Goal: Transaction & Acquisition: Purchase product/service

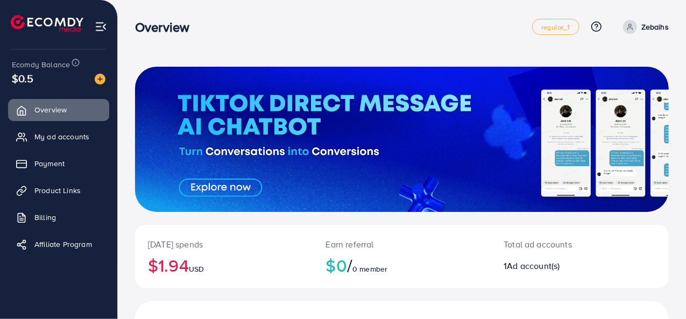
click at [107, 77] on div "Ecomdy Balance $0.5" at bounding box center [59, 72] width 100 height 45
click at [104, 80] on img at bounding box center [100, 79] width 11 height 11
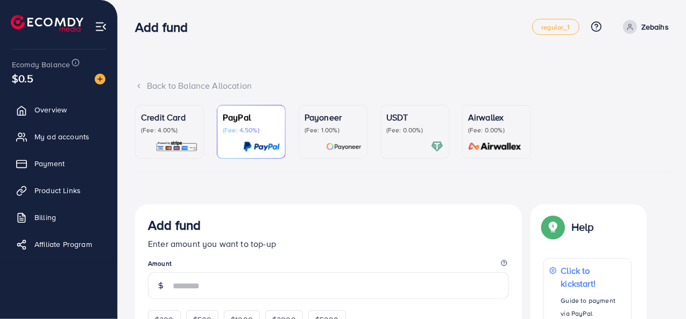
click at [347, 143] on img at bounding box center [344, 146] width 36 height 12
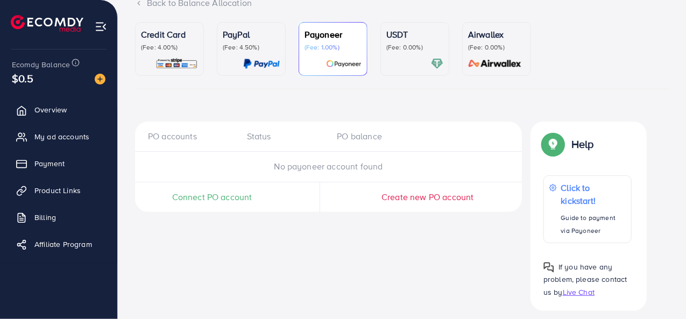
scroll to position [91, 0]
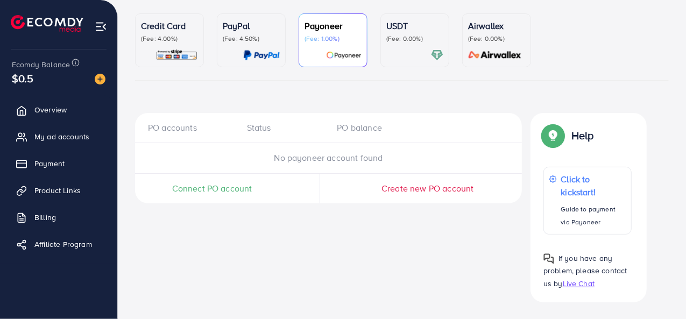
click at [203, 193] on span "Connect PO account" at bounding box center [212, 188] width 80 height 12
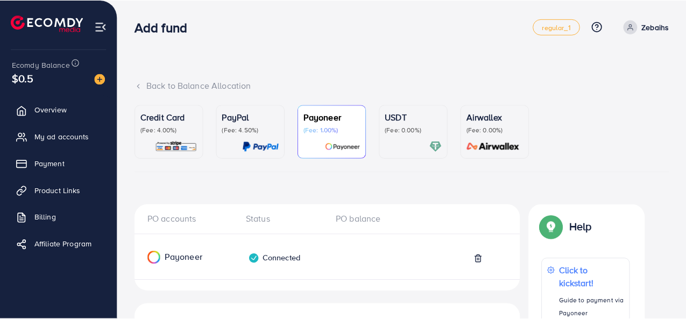
scroll to position [225, 0]
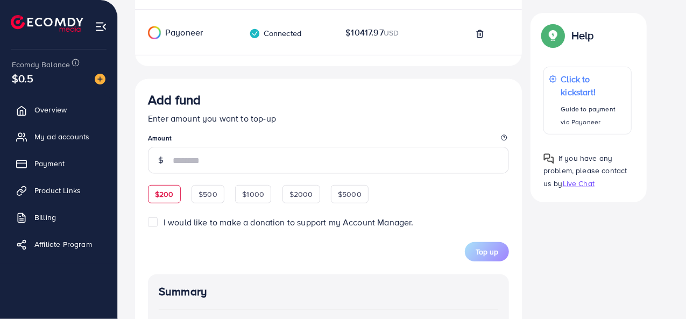
click at [160, 192] on span "Add fund Enter amount you want to top-up Amount $200 $500 $1000 $2000 $5000 I w…" at bounding box center [328, 176] width 361 height 169
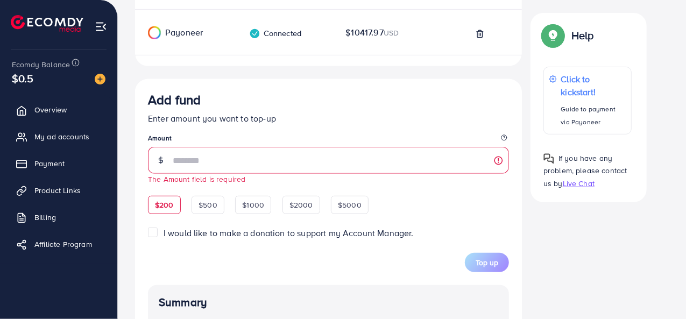
click at [165, 202] on span "$200" at bounding box center [164, 205] width 19 height 11
type input "***"
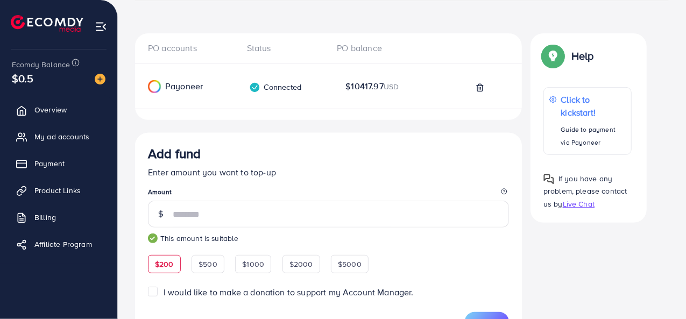
scroll to position [279, 0]
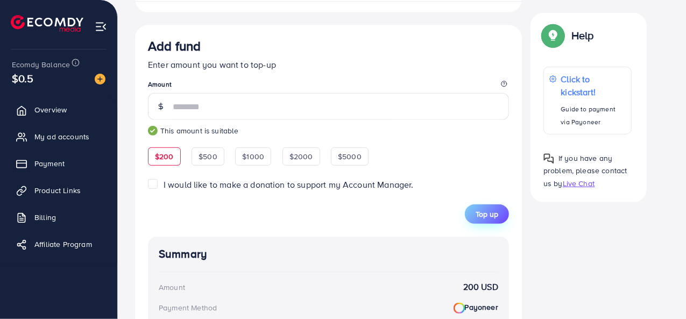
click at [489, 218] on button "Top up" at bounding box center [487, 213] width 44 height 19
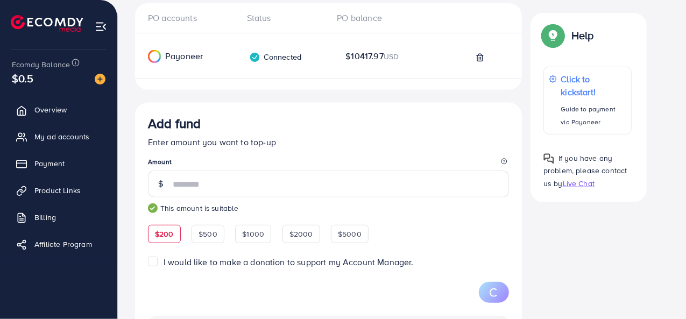
scroll to position [193, 0]
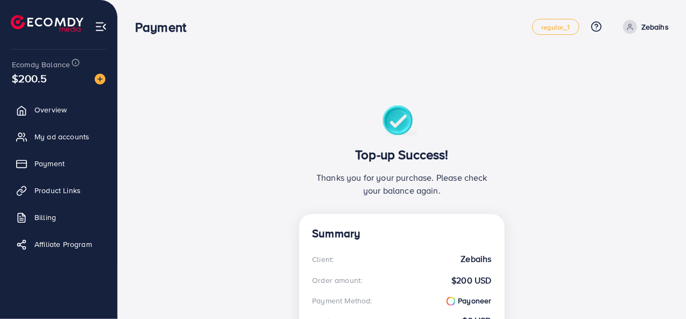
click at [43, 72] on span "$200.5" at bounding box center [29, 78] width 35 height 16
click at [98, 80] on img at bounding box center [100, 79] width 11 height 11
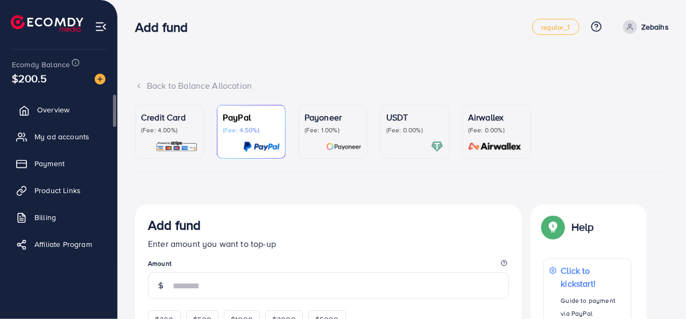
click at [39, 115] on span "Overview" at bounding box center [53, 109] width 32 height 11
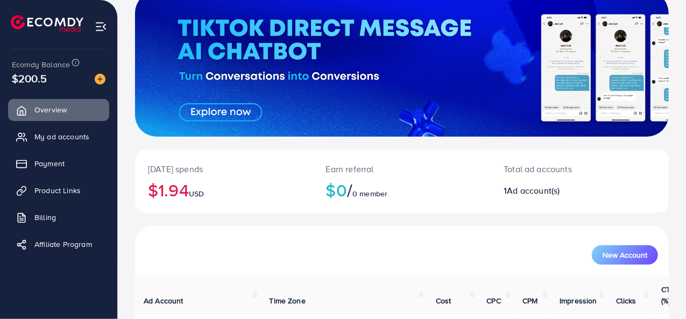
scroll to position [147, 0]
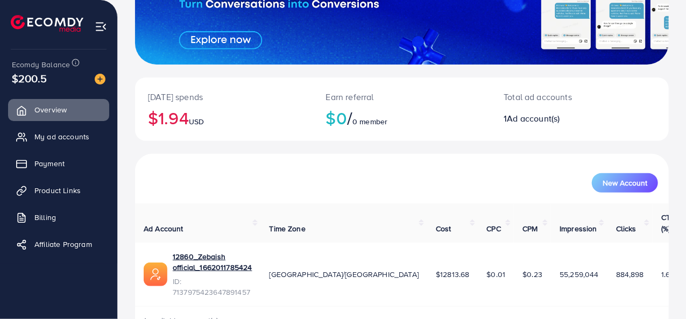
click at [43, 81] on span "$200.5" at bounding box center [29, 78] width 35 height 16
click at [57, 137] on span "My ad accounts" at bounding box center [64, 136] width 55 height 11
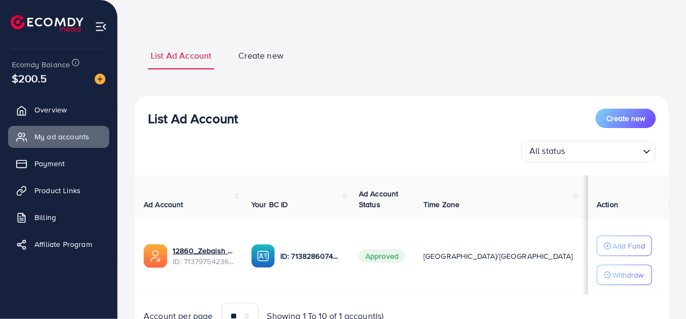
scroll to position [93, 0]
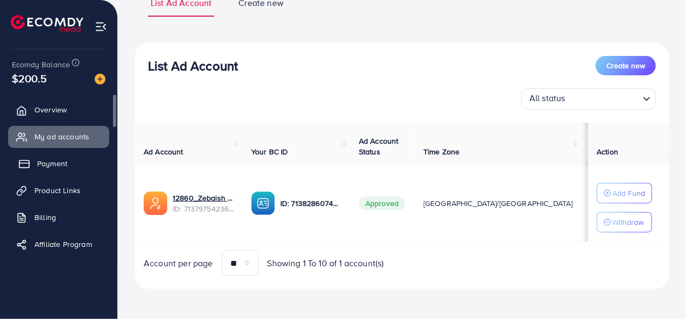
click at [51, 153] on link "Payment" at bounding box center [58, 164] width 101 height 22
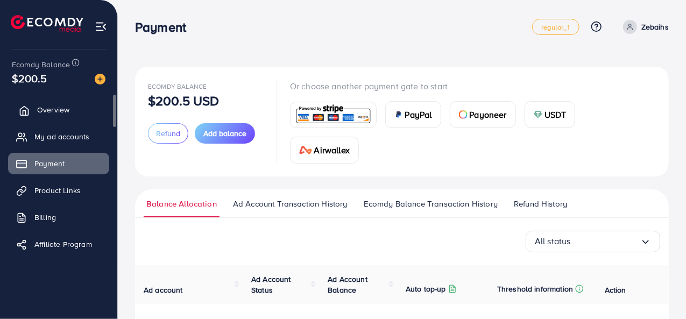
click at [44, 103] on link "Overview" at bounding box center [58, 110] width 101 height 22
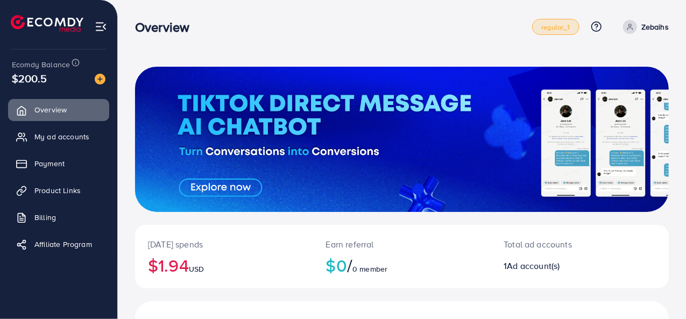
click at [571, 32] on link "regular_1" at bounding box center [555, 27] width 47 height 16
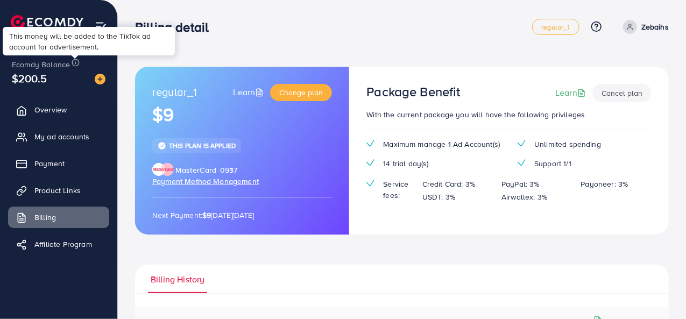
click at [73, 63] on circle at bounding box center [76, 62] width 7 height 7
click at [35, 108] on link "Overview" at bounding box center [58, 110] width 101 height 22
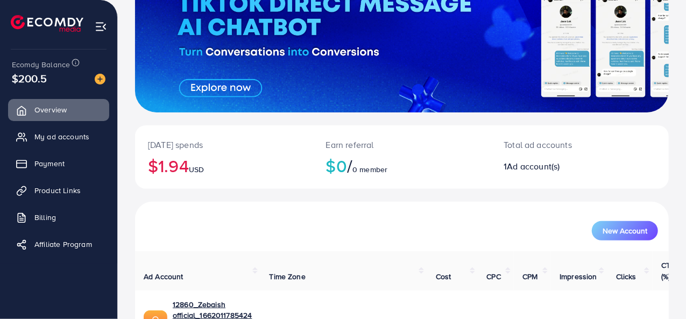
scroll to position [147, 0]
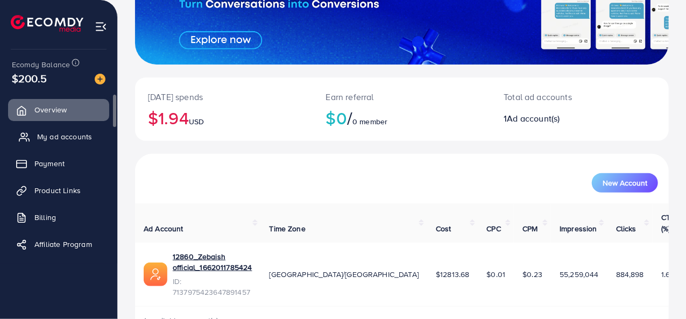
click at [82, 142] on span "My ad accounts" at bounding box center [64, 136] width 55 height 11
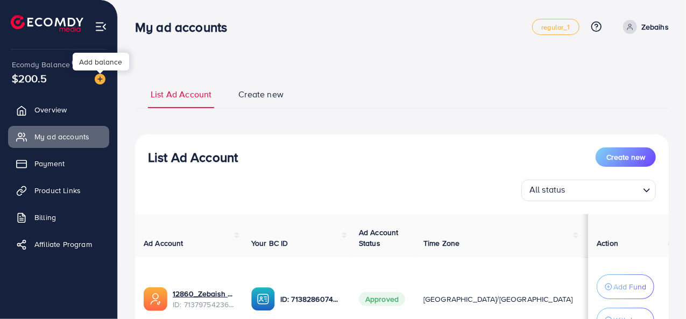
click at [104, 79] on img at bounding box center [100, 79] width 11 height 11
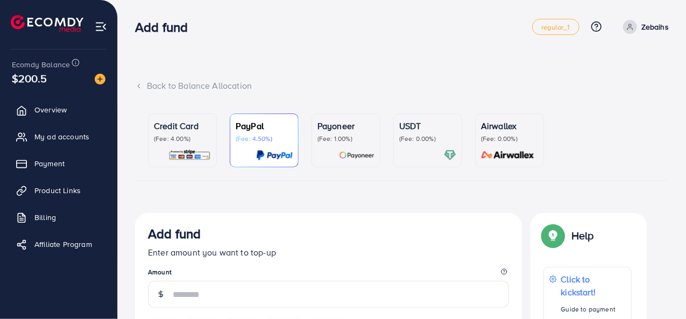
click at [340, 151] on img at bounding box center [357, 155] width 36 height 12
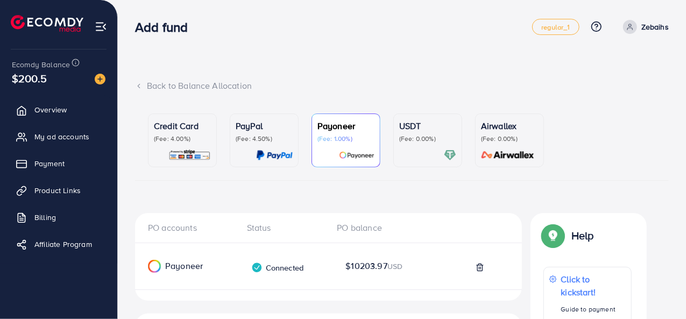
scroll to position [108, 0]
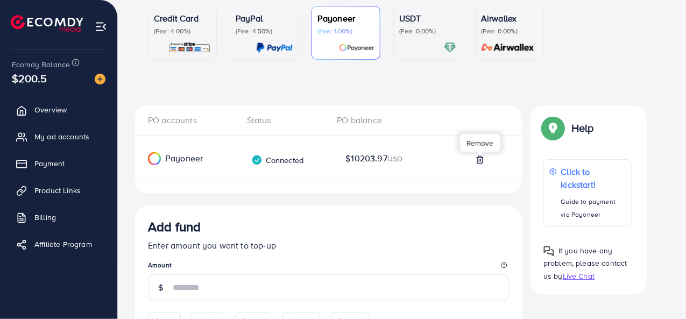
click at [477, 158] on icon at bounding box center [479, 159] width 5 height 7
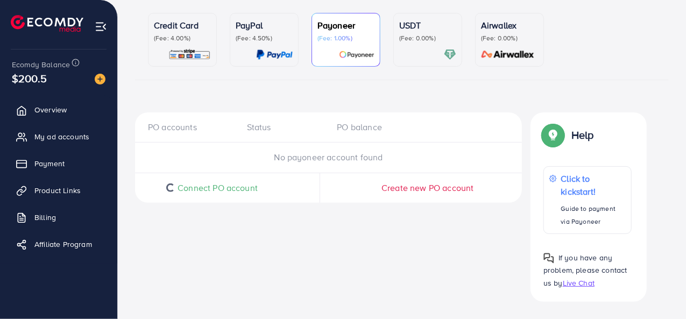
scroll to position [100, 0]
